Goal: Task Accomplishment & Management: Manage account settings

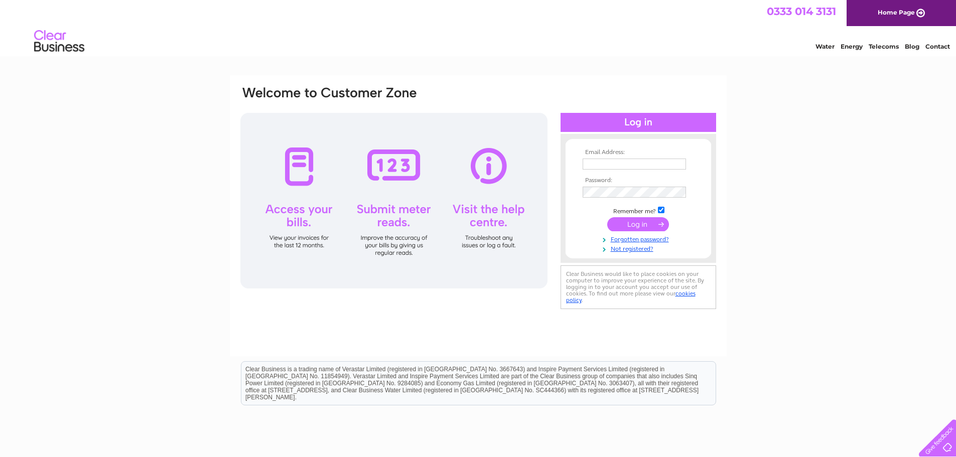
type input "phil.crampsey@arvatofs.com"
click at [636, 222] on input "submit" at bounding box center [638, 224] width 62 height 14
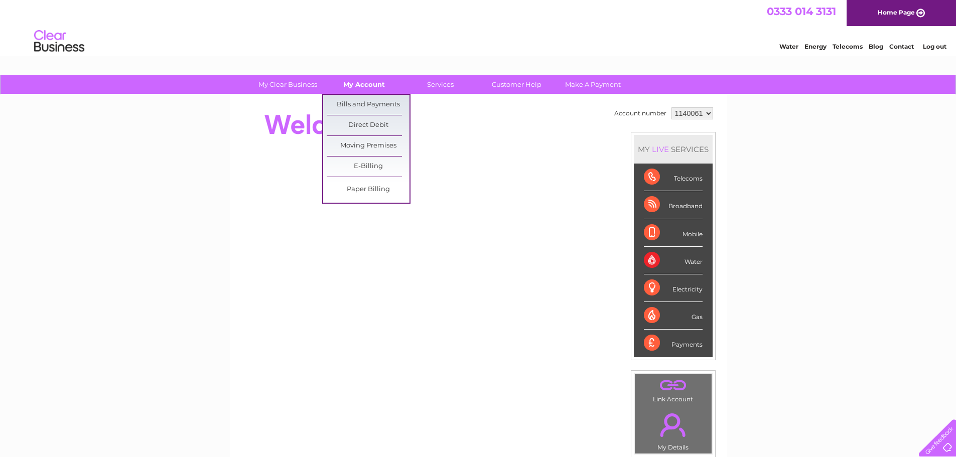
click at [363, 83] on link "My Account" at bounding box center [364, 84] width 83 height 19
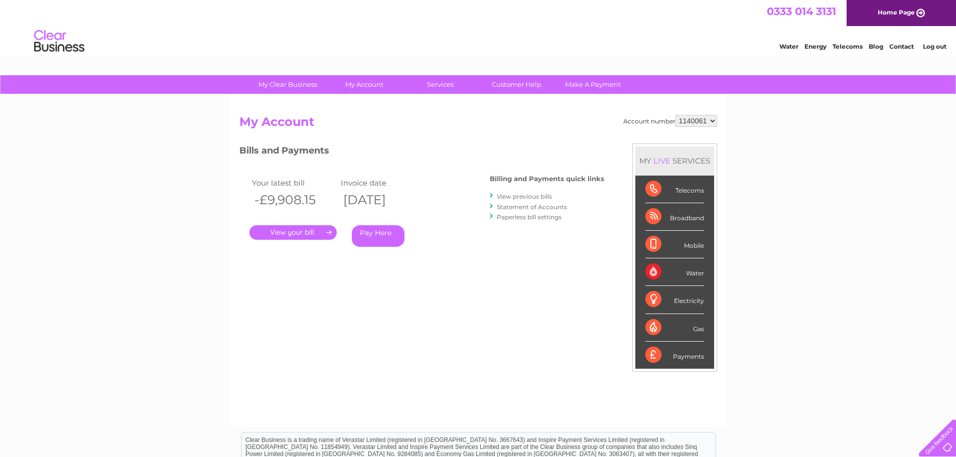
click at [314, 231] on link "." at bounding box center [293, 232] width 87 height 15
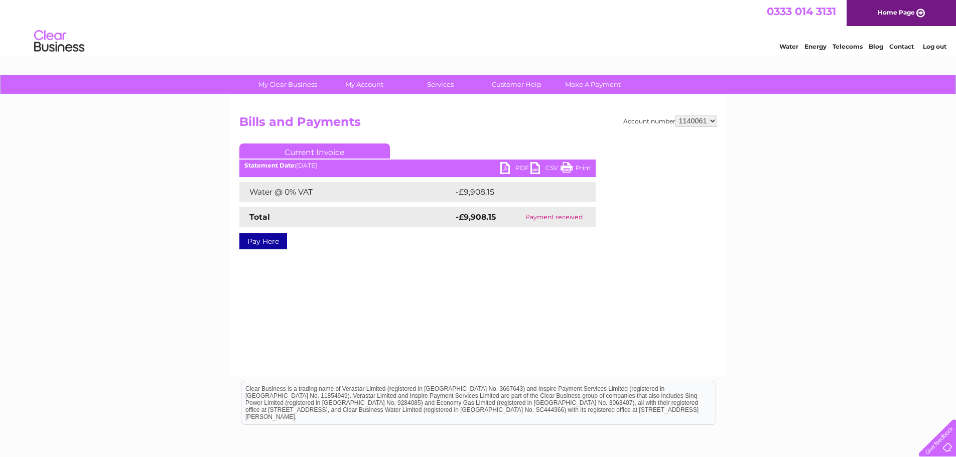
drag, startPoint x: 24, startPoint y: 1, endPoint x: 156, endPoint y: 146, distance: 196.1
click at [156, 146] on div "My Clear Business Login Details My Details My Preferences Link Account My Accou…" at bounding box center [478, 311] width 956 height 472
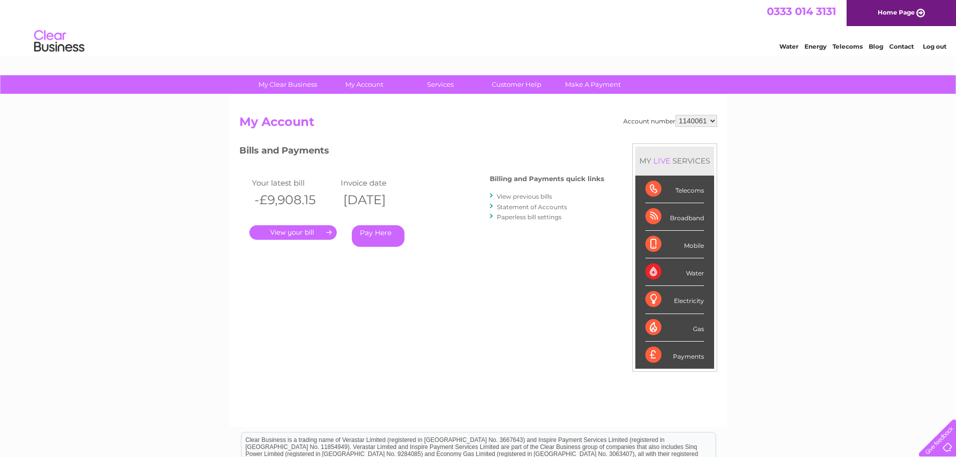
click at [314, 232] on link "." at bounding box center [293, 232] width 87 height 15
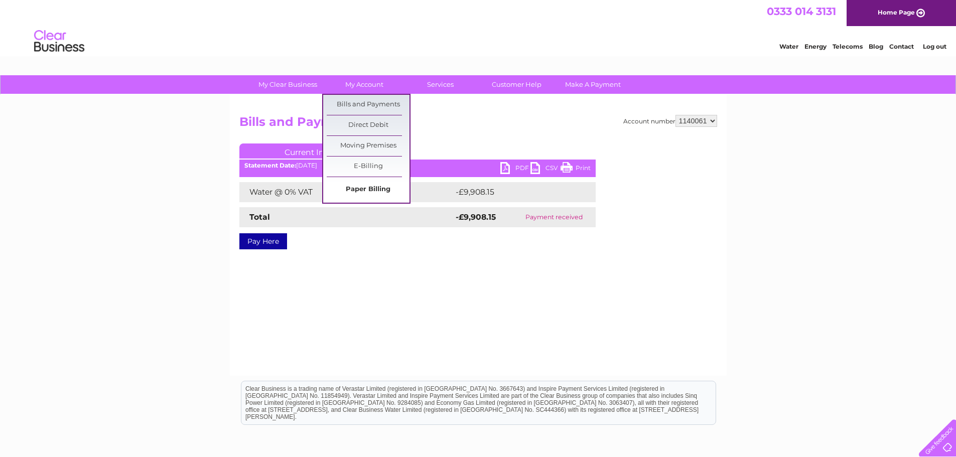
click at [371, 189] on link "Paper Billing" at bounding box center [368, 190] width 83 height 20
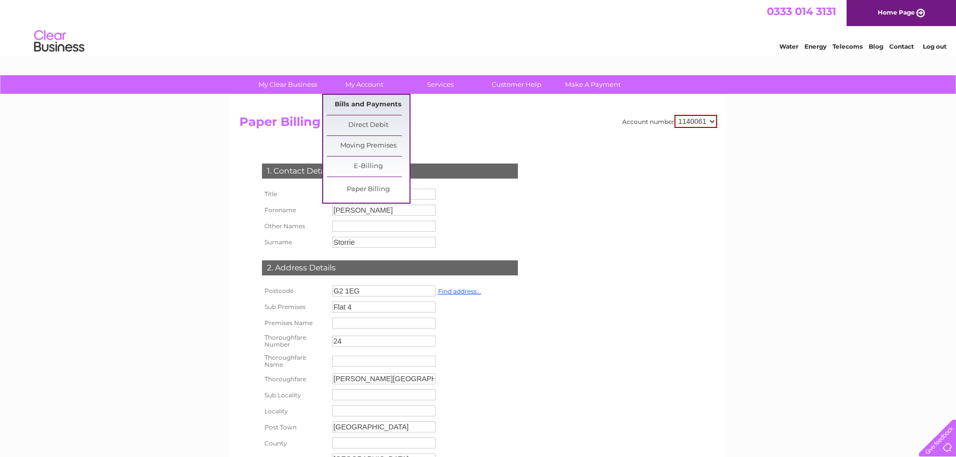
click at [370, 104] on link "Bills and Payments" at bounding box center [368, 105] width 83 height 20
click at [363, 166] on link "E-Billing" at bounding box center [368, 167] width 83 height 20
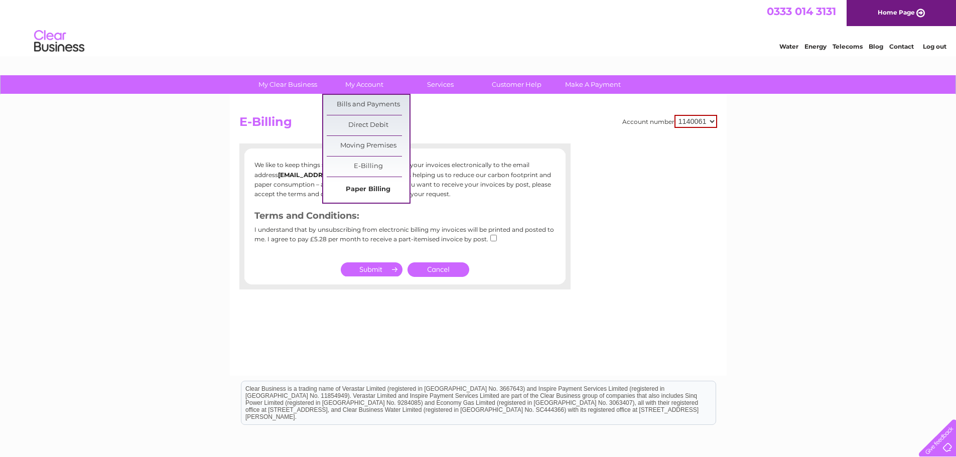
click at [361, 186] on link "Paper Billing" at bounding box center [368, 190] width 83 height 20
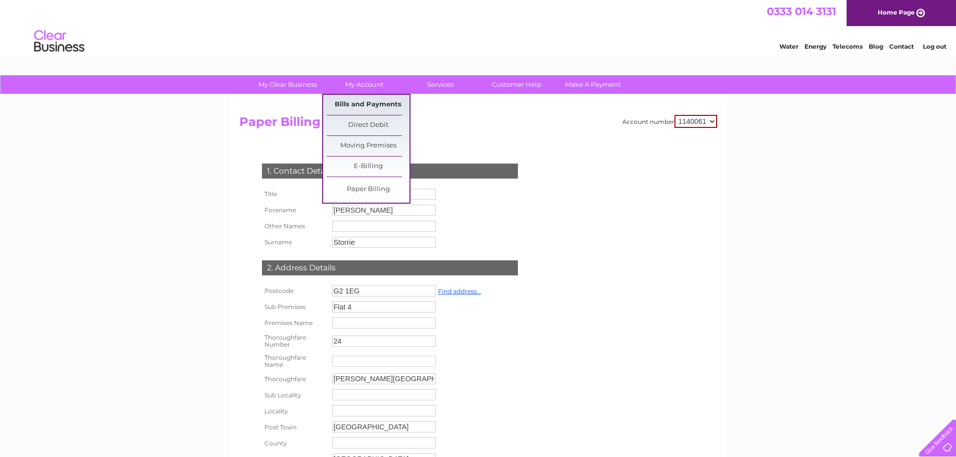
click at [357, 105] on link "Bills and Payments" at bounding box center [368, 105] width 83 height 20
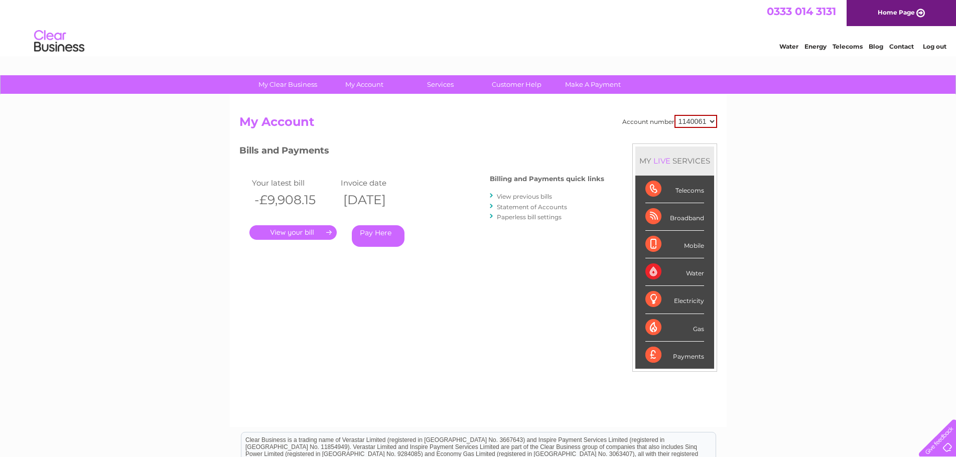
click at [321, 230] on link "." at bounding box center [293, 232] width 87 height 15
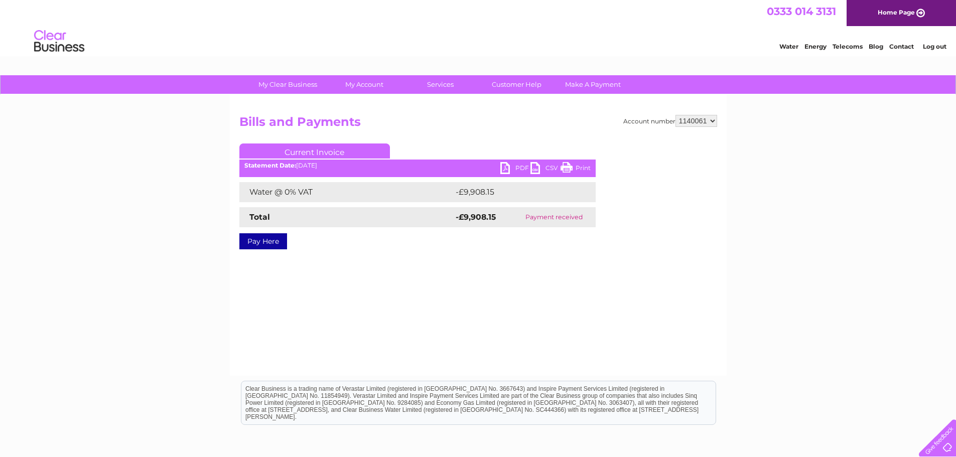
click at [505, 165] on link "PDF" at bounding box center [516, 169] width 30 height 15
click at [713, 119] on select "1140061" at bounding box center [697, 121] width 42 height 12
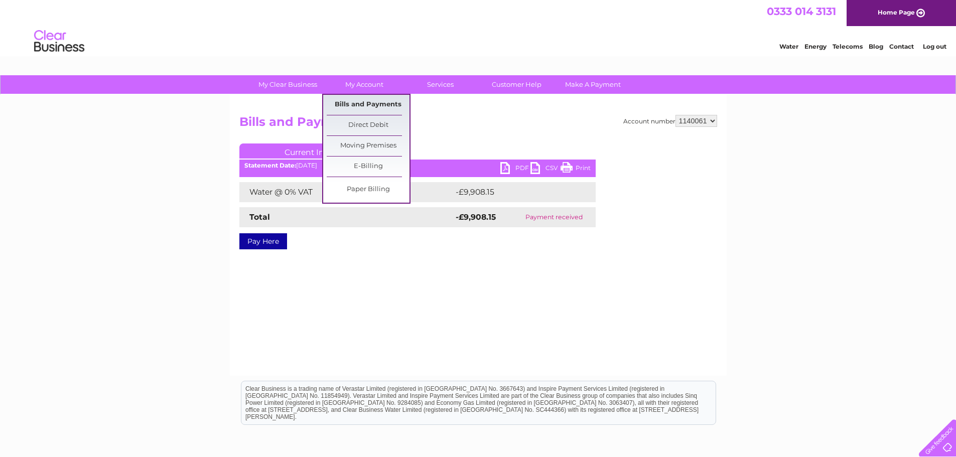
click at [366, 103] on link "Bills and Payments" at bounding box center [368, 105] width 83 height 20
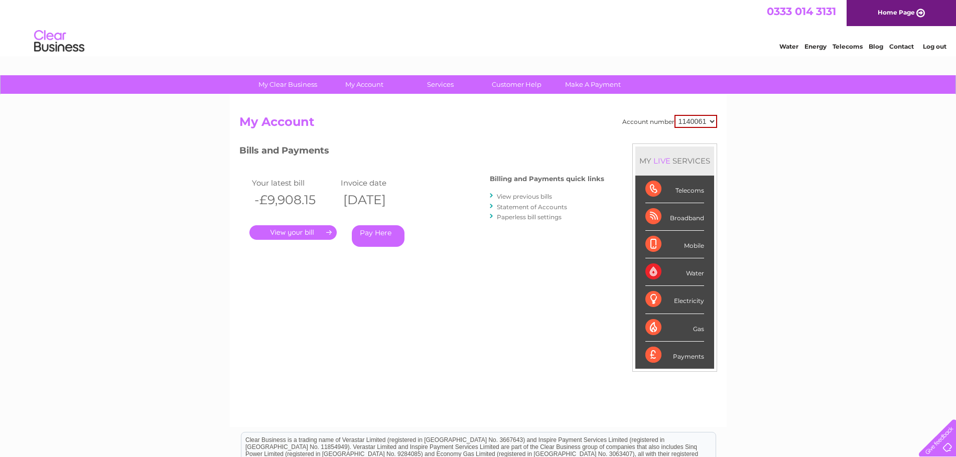
click at [566, 182] on h4 "Billing and Payments quick links" at bounding box center [547, 179] width 114 height 8
click at [530, 197] on link "View previous bills" at bounding box center [524, 197] width 55 height 8
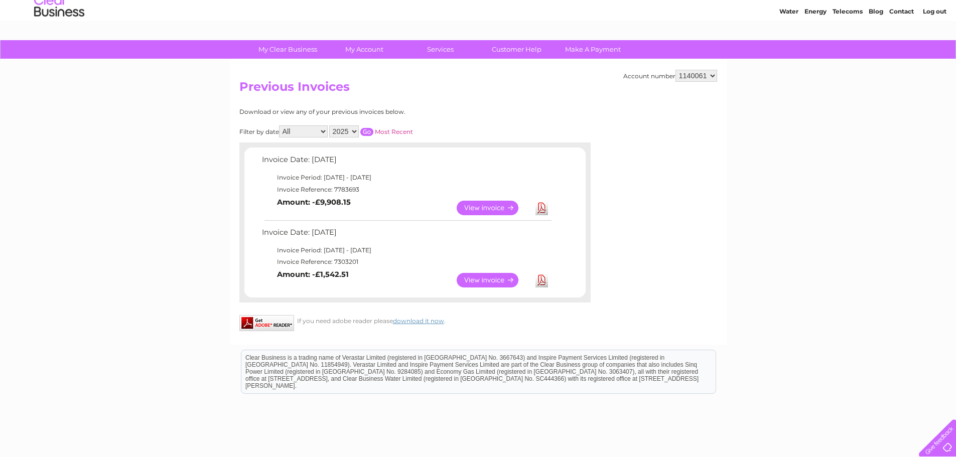
scroll to position [50, 0]
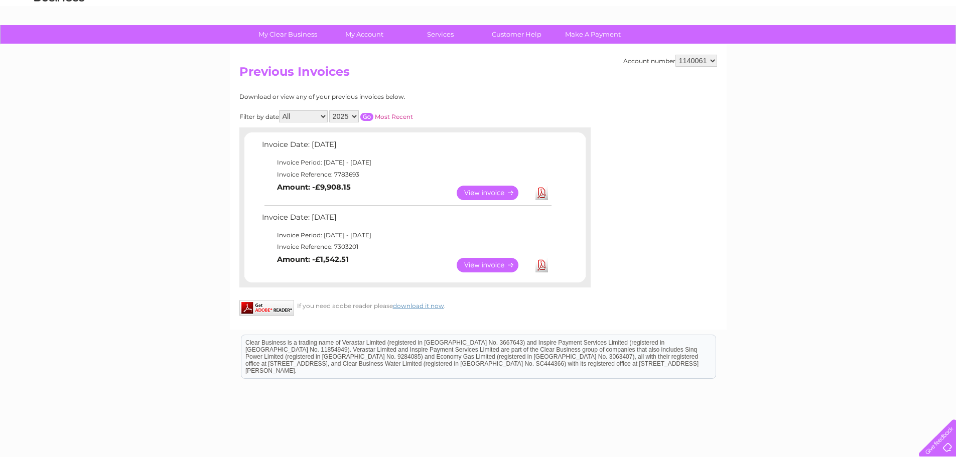
click at [503, 191] on link "View" at bounding box center [494, 193] width 74 height 15
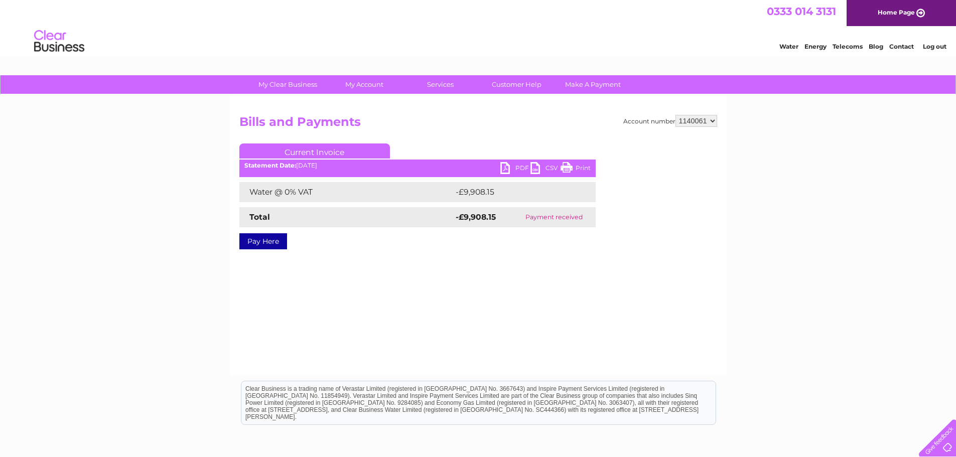
click at [517, 165] on link "PDF" at bounding box center [516, 169] width 30 height 15
click at [391, 271] on div "Account number 1140061 Bills and Payments Current Invoice PDF CSV Print Total" at bounding box center [478, 235] width 497 height 281
